Goal: Information Seeking & Learning: Learn about a topic

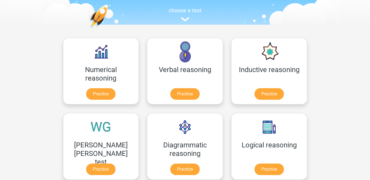
scroll to position [65, 0]
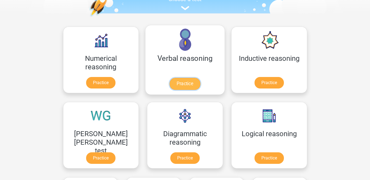
click at [169, 78] on link "Practice" at bounding box center [184, 84] width 31 height 12
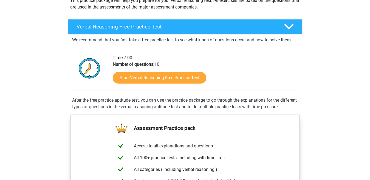
scroll to position [81, 0]
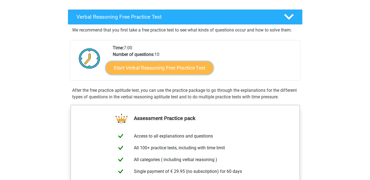
click at [182, 67] on link "Start Verbal Reasoning Free Practice Test" at bounding box center [159, 67] width 107 height 13
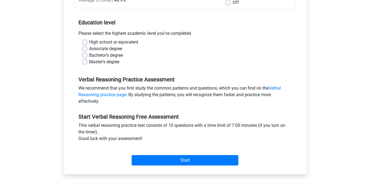
scroll to position [100, 0]
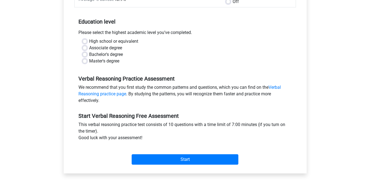
click at [89, 60] on label "Master's degree" at bounding box center [104, 61] width 30 height 7
click at [84, 60] on input "Master's degree" at bounding box center [85, 60] width 4 height 5
radio input "true"
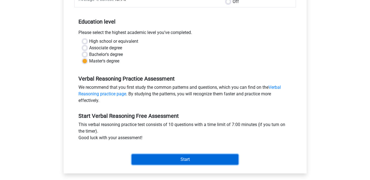
click at [177, 160] on input "Start" at bounding box center [185, 159] width 107 height 10
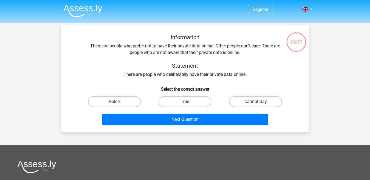
click at [193, 103] on label "True" at bounding box center [184, 101] width 53 height 11
click at [188, 103] on input "True" at bounding box center [187, 104] width 4 height 4
radio input "true"
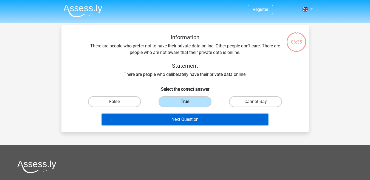
click at [193, 120] on button "Next Question" at bounding box center [185, 120] width 166 height 12
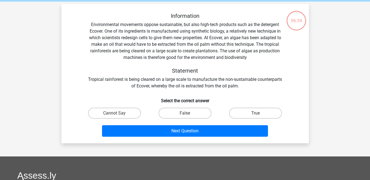
scroll to position [25, 0]
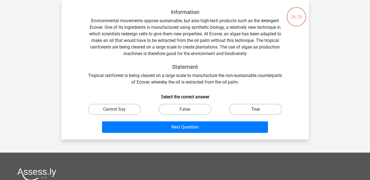
click at [239, 109] on label "True" at bounding box center [255, 109] width 53 height 11
click at [255, 109] on input "True" at bounding box center [257, 111] width 4 height 4
radio input "true"
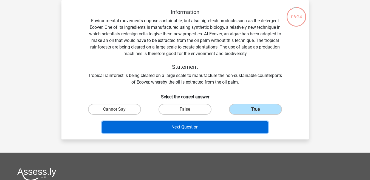
click at [186, 124] on button "Next Question" at bounding box center [185, 127] width 166 height 12
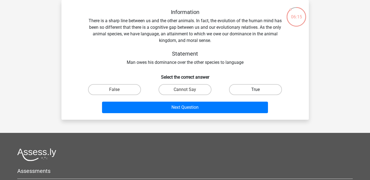
click at [237, 90] on label "True" at bounding box center [255, 89] width 53 height 11
click at [255, 90] on input "True" at bounding box center [257, 92] width 4 height 4
radio input "true"
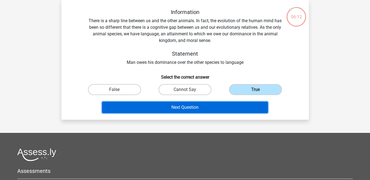
click at [229, 108] on button "Next Question" at bounding box center [185, 108] width 166 height 12
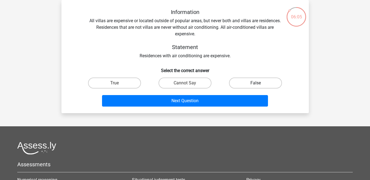
click at [244, 82] on label "False" at bounding box center [255, 83] width 53 height 11
click at [255, 83] on input "False" at bounding box center [257, 85] width 4 height 4
radio input "true"
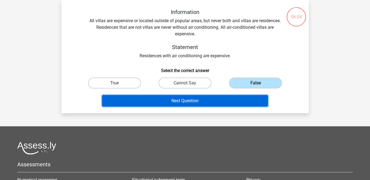
click at [228, 101] on button "Next Question" at bounding box center [185, 101] width 166 height 12
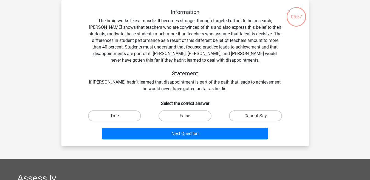
click at [126, 115] on label "True" at bounding box center [114, 115] width 53 height 11
click at [118, 116] on input "True" at bounding box center [116, 118] width 4 height 4
radio input "true"
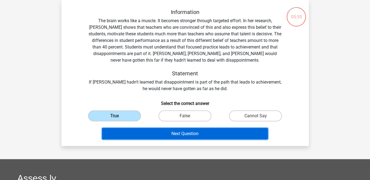
click at [174, 134] on button "Next Question" at bounding box center [185, 134] width 166 height 12
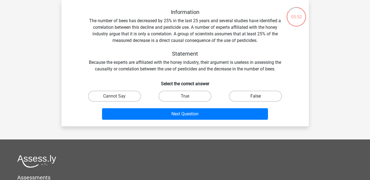
click at [255, 96] on label "False" at bounding box center [255, 96] width 53 height 11
click at [255, 96] on input "False" at bounding box center [257, 98] width 4 height 4
radio input "true"
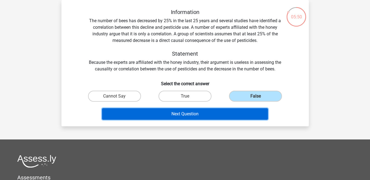
click at [191, 112] on button "Next Question" at bounding box center [185, 114] width 166 height 12
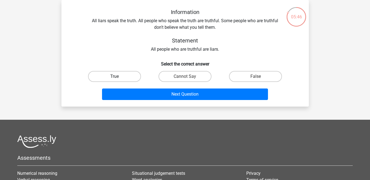
click at [117, 75] on label "True" at bounding box center [114, 76] width 53 height 11
click at [117, 76] on input "True" at bounding box center [116, 78] width 4 height 4
radio input "true"
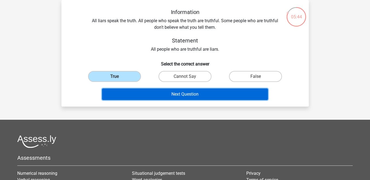
click at [168, 96] on button "Next Question" at bounding box center [185, 95] width 166 height 12
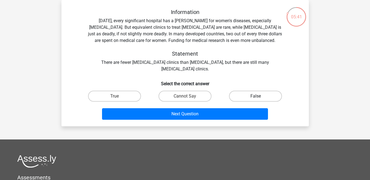
click at [268, 92] on label "False" at bounding box center [255, 96] width 53 height 11
click at [259, 96] on input "False" at bounding box center [257, 98] width 4 height 4
radio input "true"
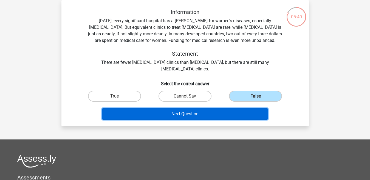
click at [185, 113] on button "Next Question" at bounding box center [185, 114] width 166 height 12
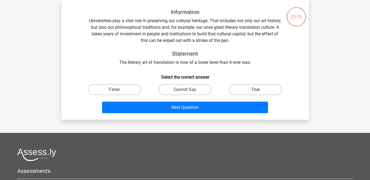
click at [265, 88] on label "True" at bounding box center [255, 89] width 53 height 11
click at [259, 90] on input "True" at bounding box center [257, 92] width 4 height 4
radio input "true"
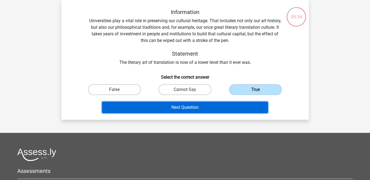
click at [189, 106] on button "Next Question" at bounding box center [185, 108] width 166 height 12
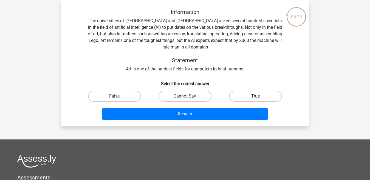
click at [249, 97] on label "True" at bounding box center [255, 96] width 53 height 11
click at [255, 97] on input "True" at bounding box center [257, 98] width 4 height 4
radio input "true"
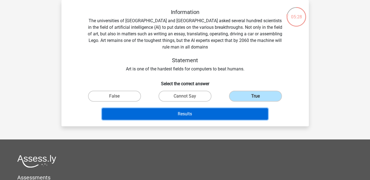
click at [170, 113] on button "Results" at bounding box center [185, 114] width 166 height 12
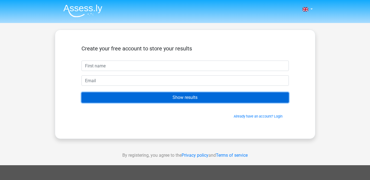
click at [180, 98] on input "Show results" at bounding box center [184, 97] width 207 height 10
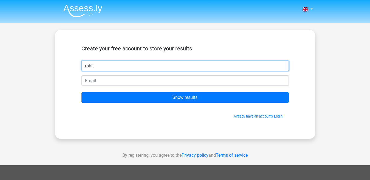
type input "rohit"
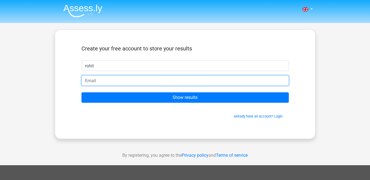
click at [121, 81] on input "email" at bounding box center [184, 80] width 207 height 10
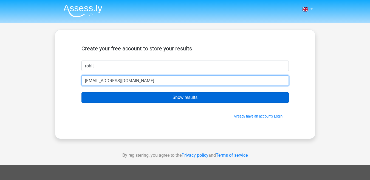
type input "asd@gmail.com"
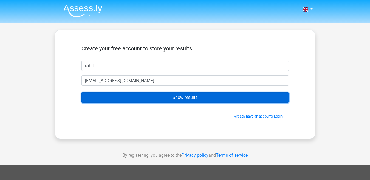
click at [136, 97] on input "Show results" at bounding box center [184, 97] width 207 height 10
